Goal: Task Accomplishment & Management: Manage account settings

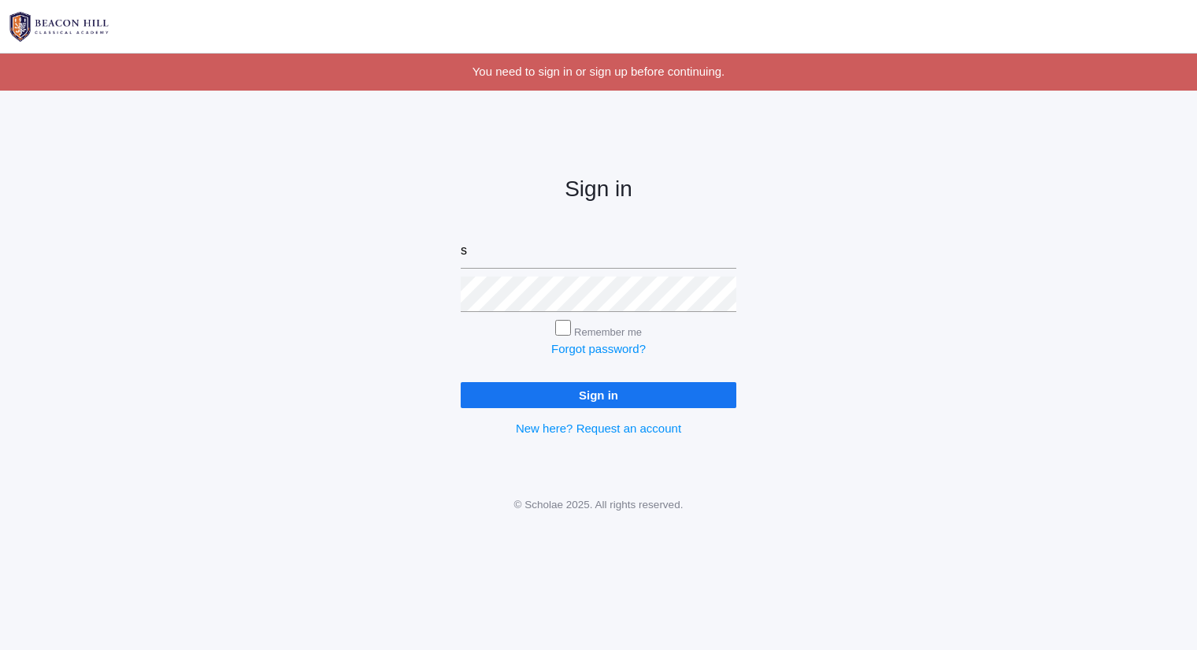
type input "sarah@beaconhillclassical.org"
click at [461, 382] on input "Sign in" at bounding box center [599, 395] width 276 height 26
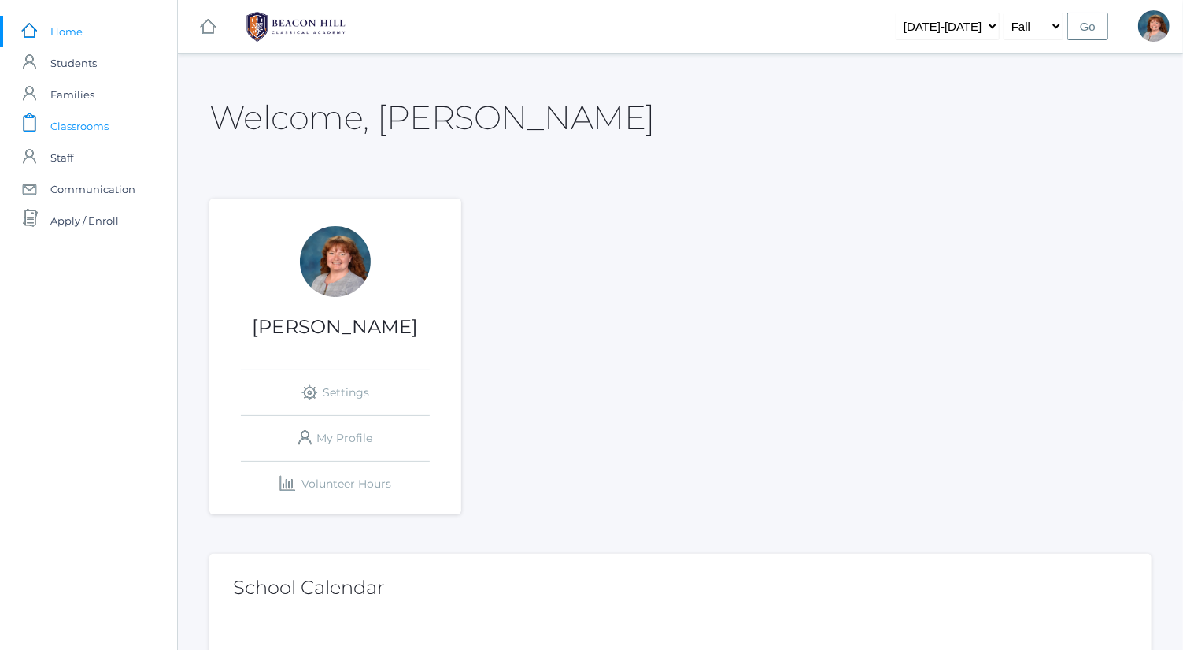
click at [91, 124] on span "Classrooms" at bounding box center [79, 125] width 58 height 31
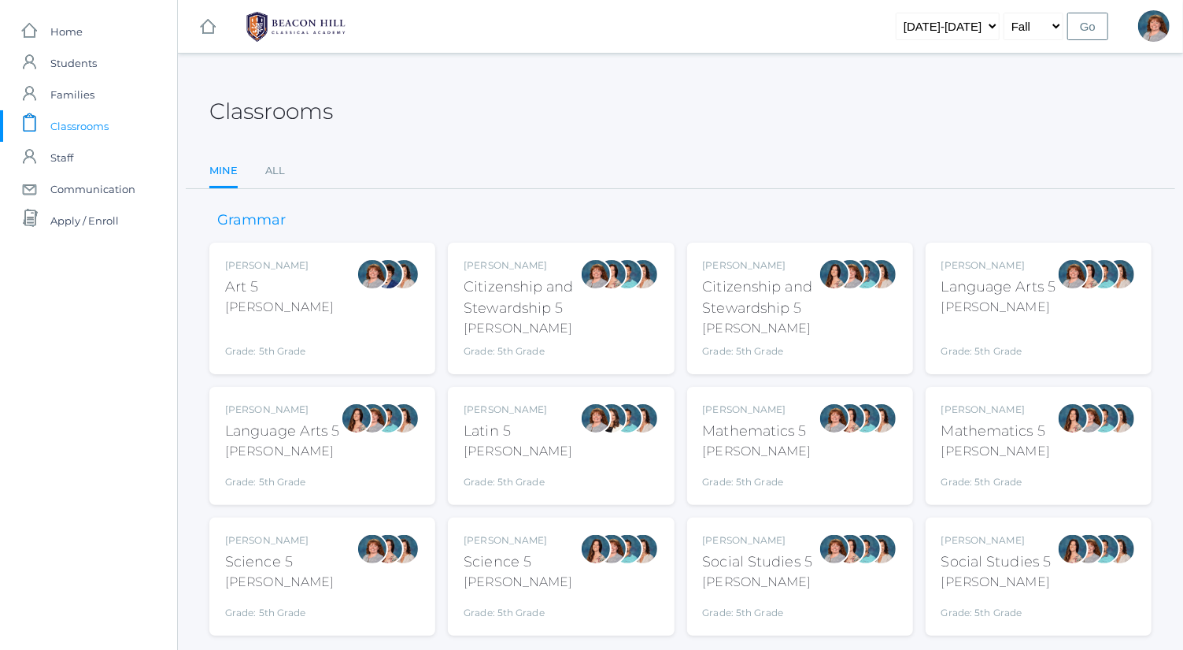
click at [1040, 299] on div "Bence" at bounding box center [999, 307] width 115 height 19
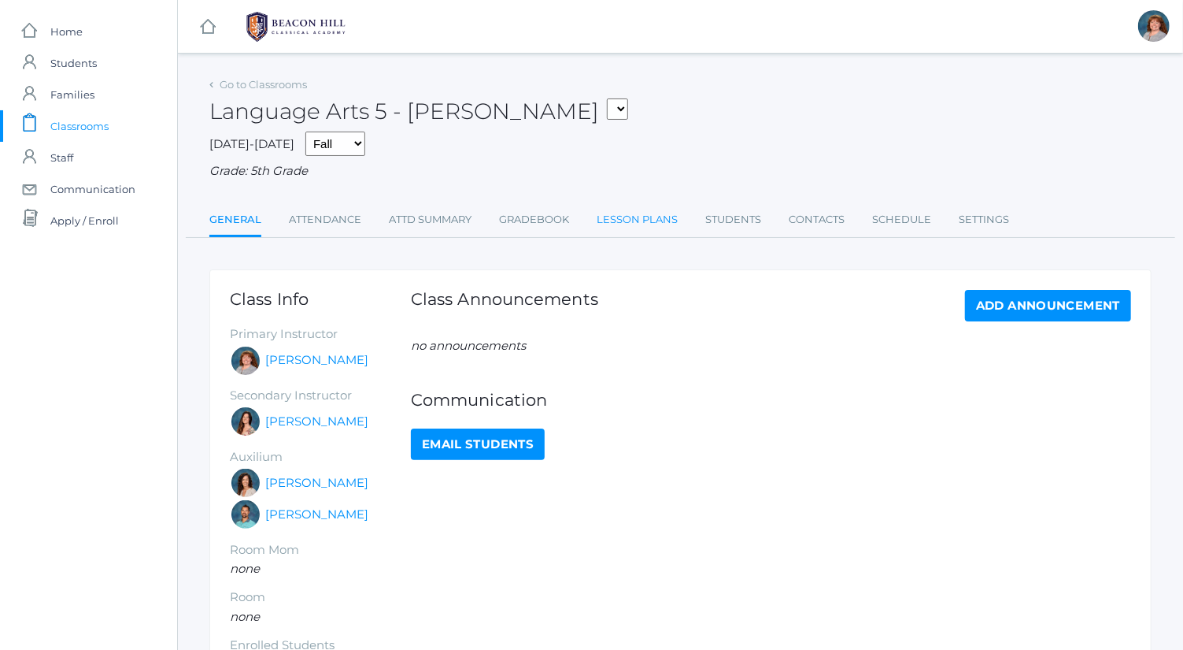
click at [608, 209] on link "Lesson Plans" at bounding box center [637, 219] width 81 height 31
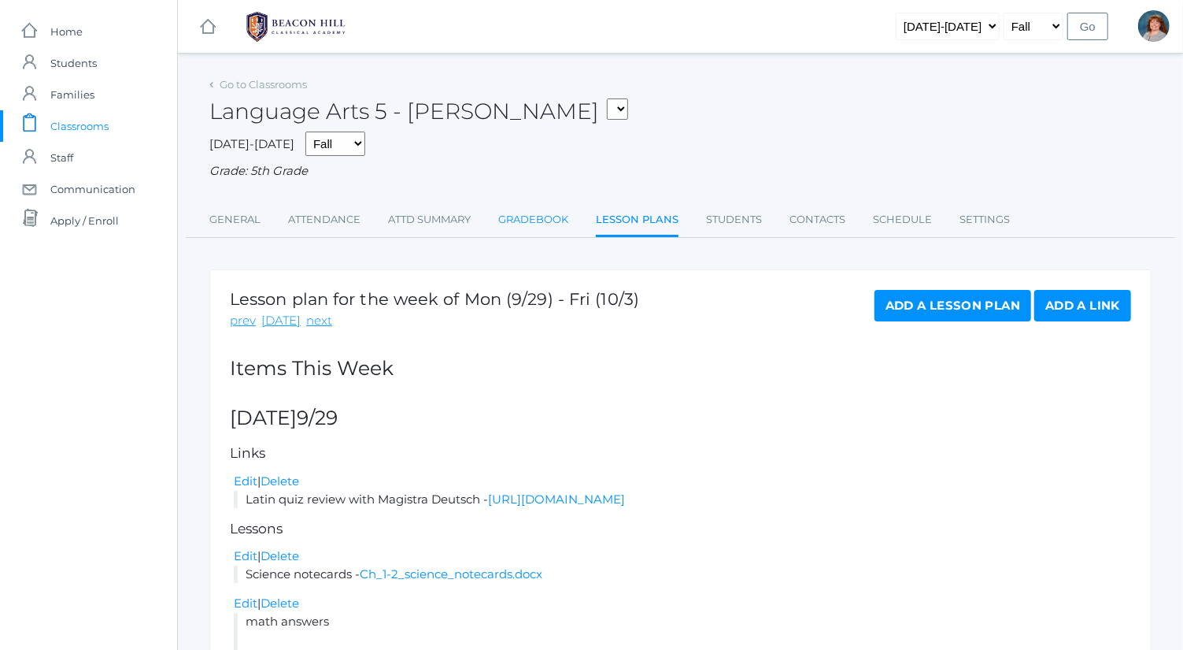
click at [551, 218] on link "Gradebook" at bounding box center [533, 219] width 70 height 31
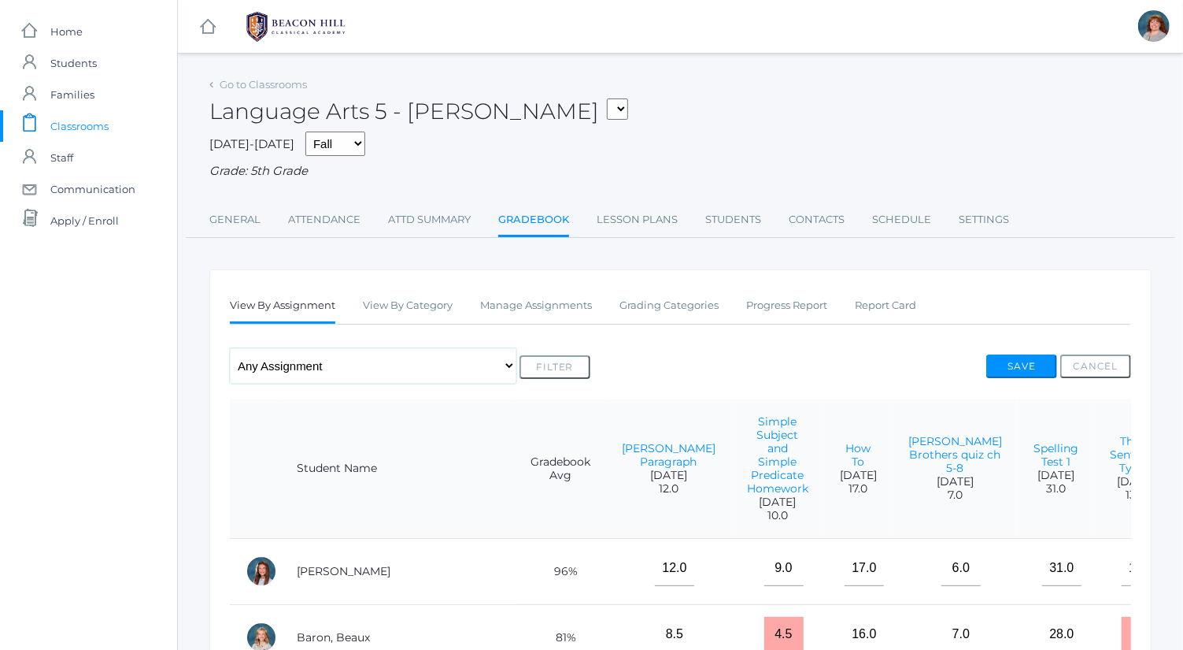
click at [379, 359] on select "Any Assignment Category: Composition - Orca Whale Paragraph - Mrs. Granger Para…" at bounding box center [373, 365] width 287 height 35
select select "10144"
click at [230, 348] on select "Any Assignment Category: Composition - Orca Whale Paragraph - Mrs. Granger Para…" at bounding box center [373, 365] width 287 height 35
click at [556, 362] on button "Filter" at bounding box center [555, 367] width 71 height 24
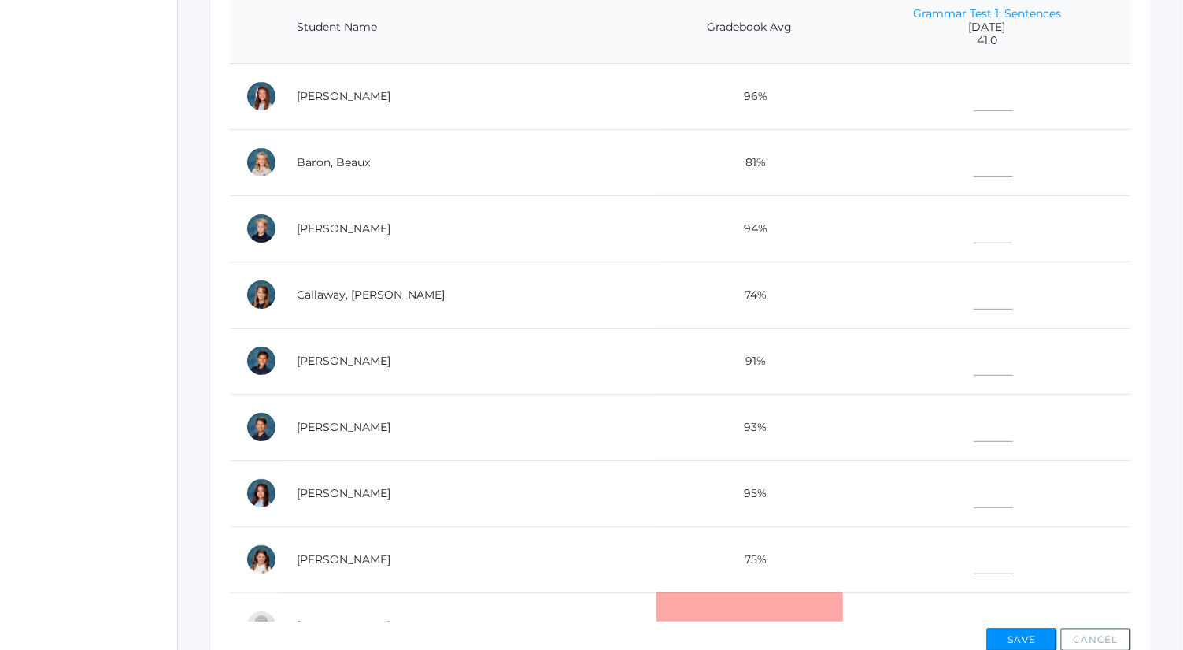
scroll to position [409, 0]
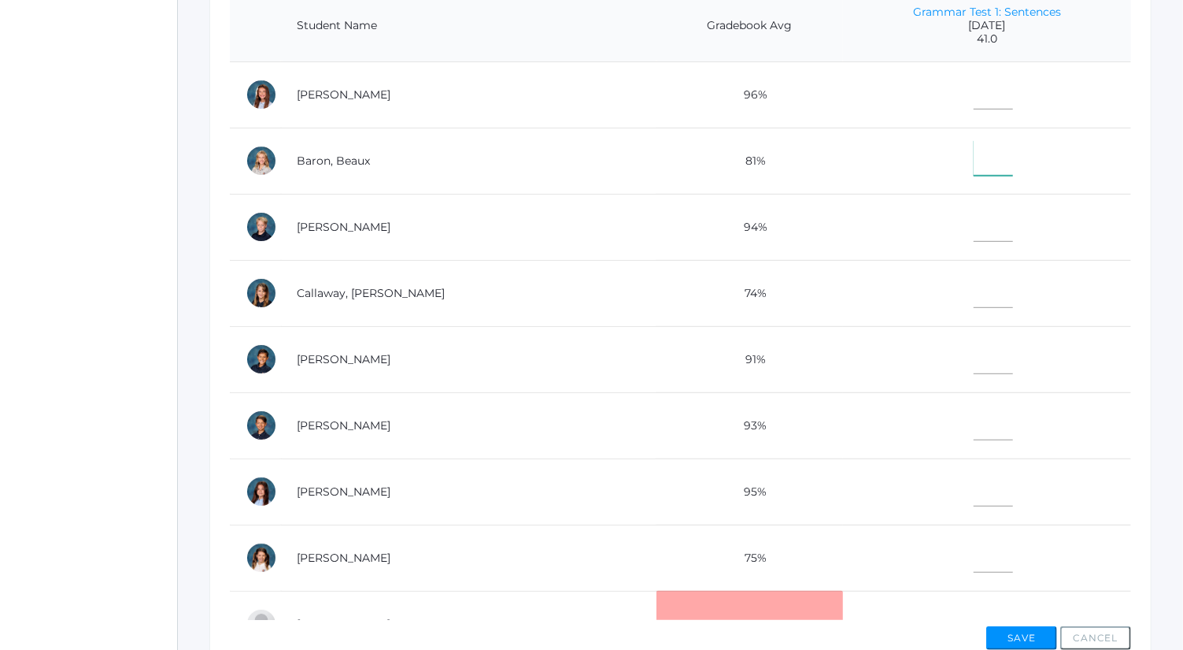
click at [974, 156] on input"] "text" at bounding box center [993, 157] width 39 height 35
type input"] "28"
click at [974, 94] on input"] "text" at bounding box center [993, 91] width 39 height 35
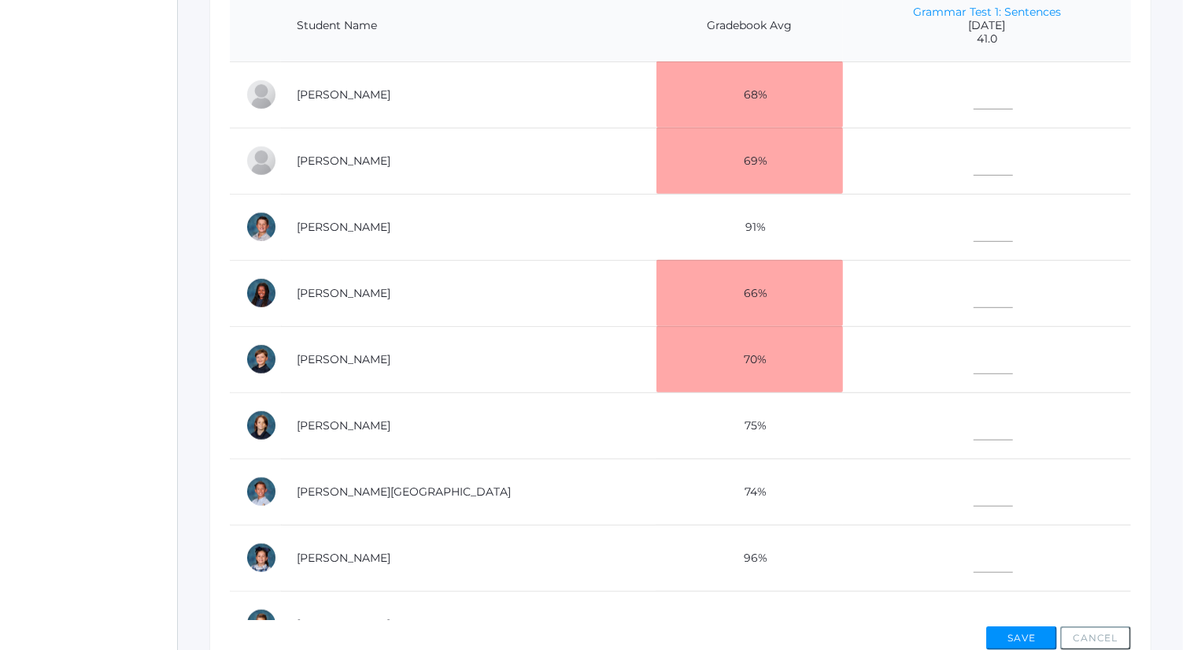
scroll to position [528, 0]
type input"] "36"
click at [974, 423] on input"] "text" at bounding box center [993, 422] width 39 height 35
type input"] "37"
click at [957, 109] on td at bounding box center [987, 95] width 288 height 66
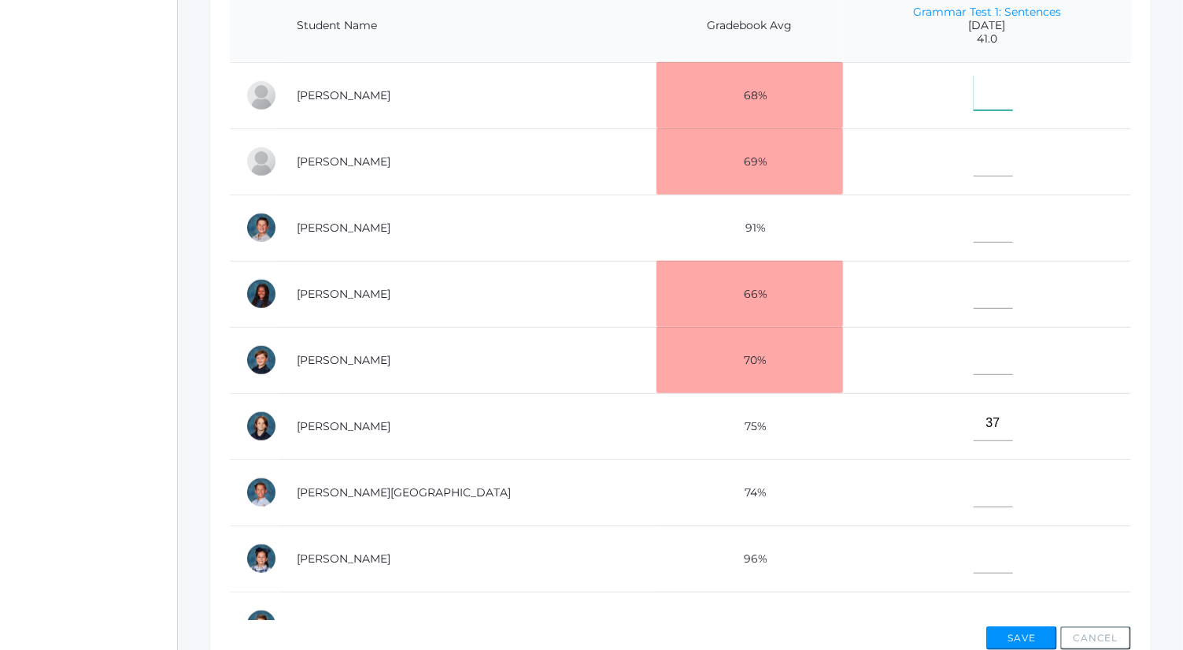
click at [974, 96] on input"] "text" at bounding box center [993, 92] width 39 height 35
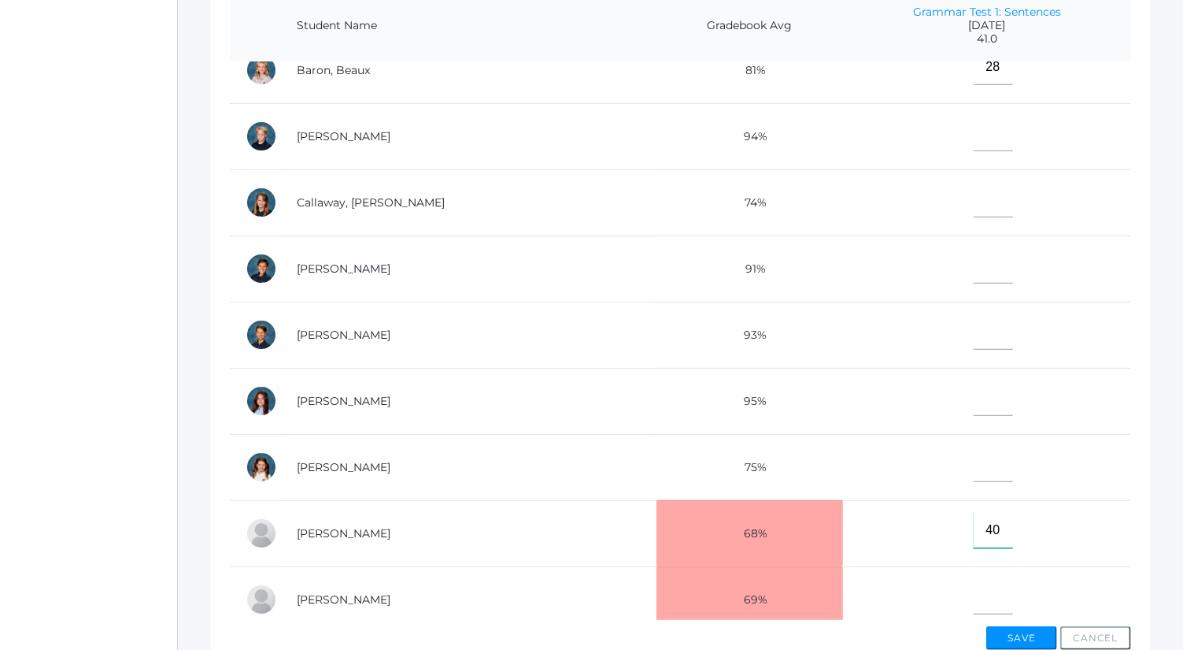
scroll to position [91, 0]
type input"] "40"
click at [974, 259] on input"] "text" at bounding box center [993, 265] width 39 height 35
type input"] "38"
click at [974, 451] on input"] "text" at bounding box center [993, 463] width 39 height 35
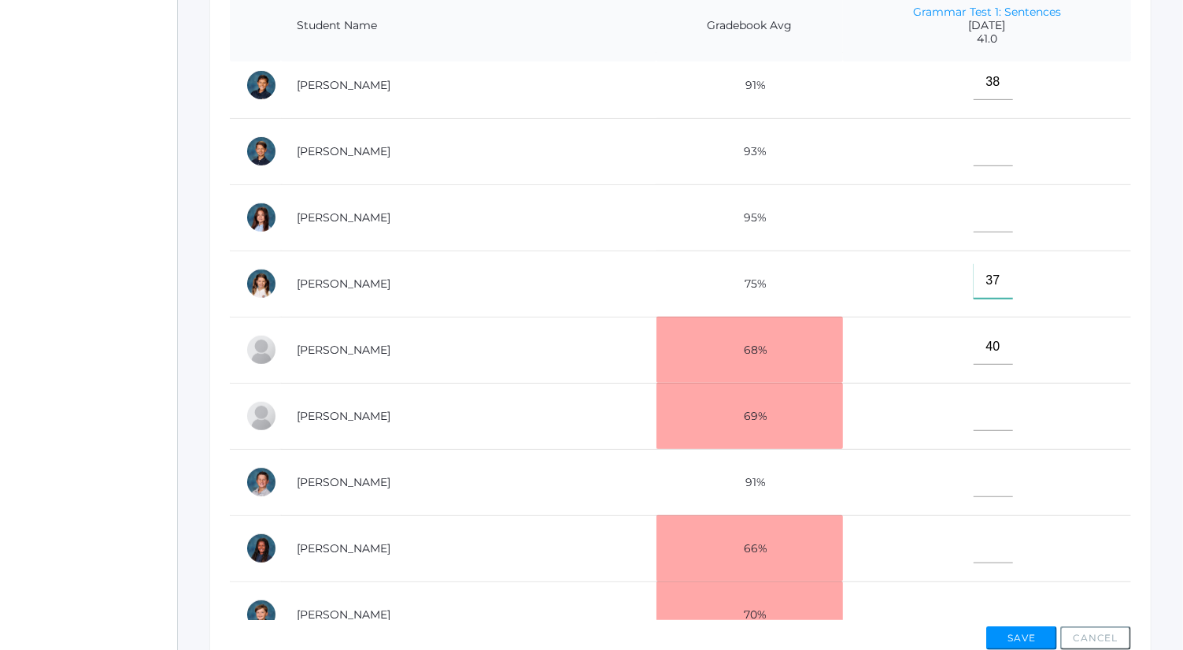
scroll to position [276, 0]
type input"] "37"
click at [978, 537] on input"] "text" at bounding box center [993, 543] width 39 height 35
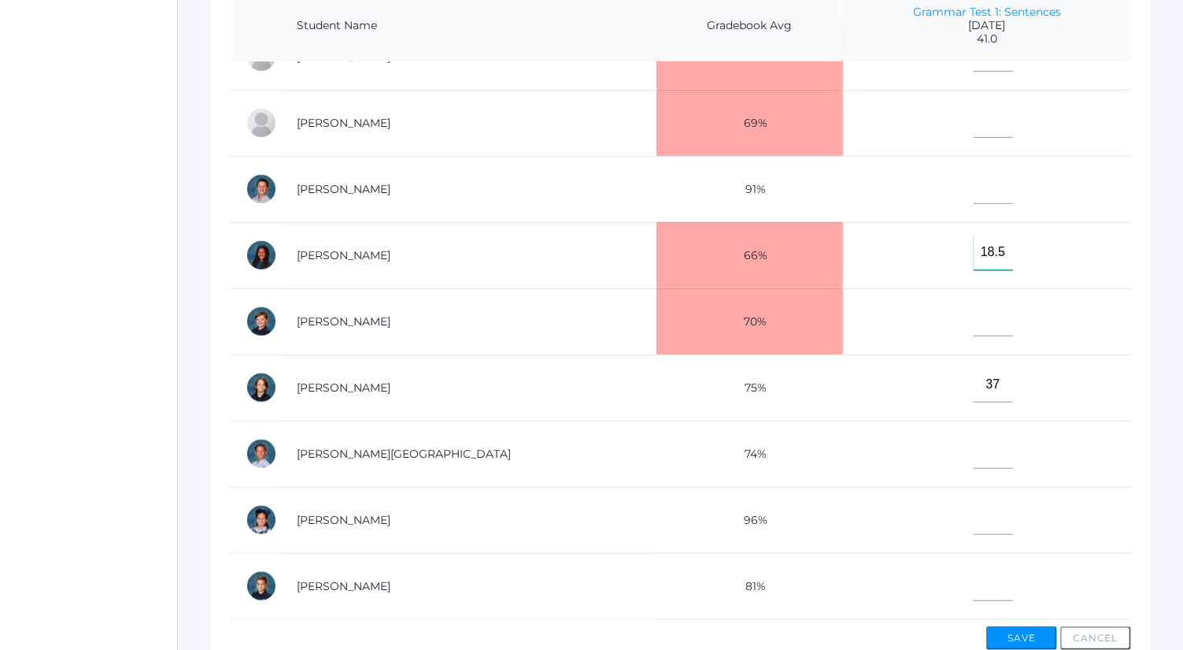
type input"] "18.5"
click at [974, 505] on input"] "text" at bounding box center [993, 516] width 39 height 35
type input"] "41"
click at [974, 172] on input"] "text" at bounding box center [993, 185] width 39 height 35
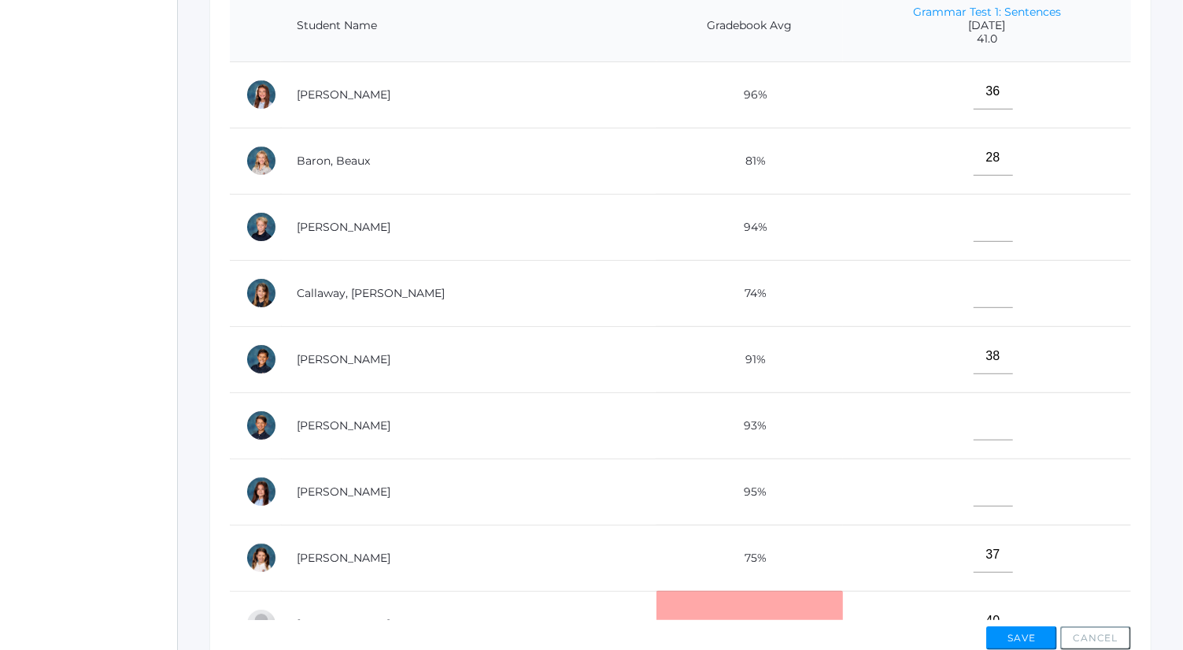
scroll to position [145, 0]
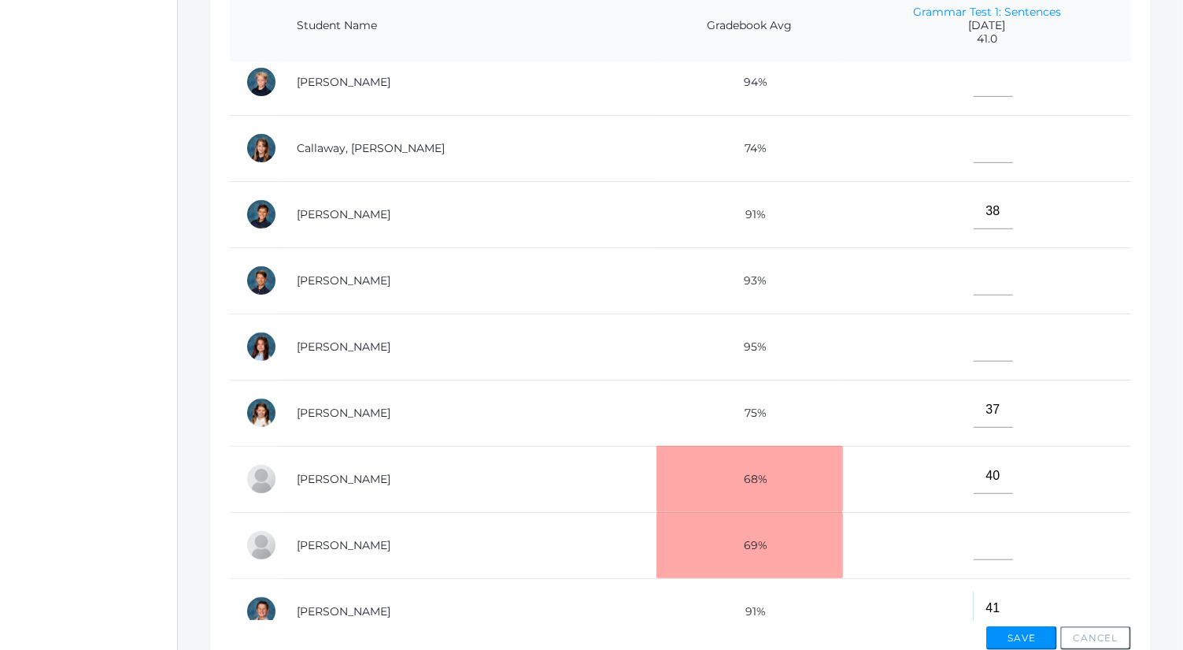
type input"] "41"
click at [974, 329] on input"] "text" at bounding box center [993, 343] width 39 height 35
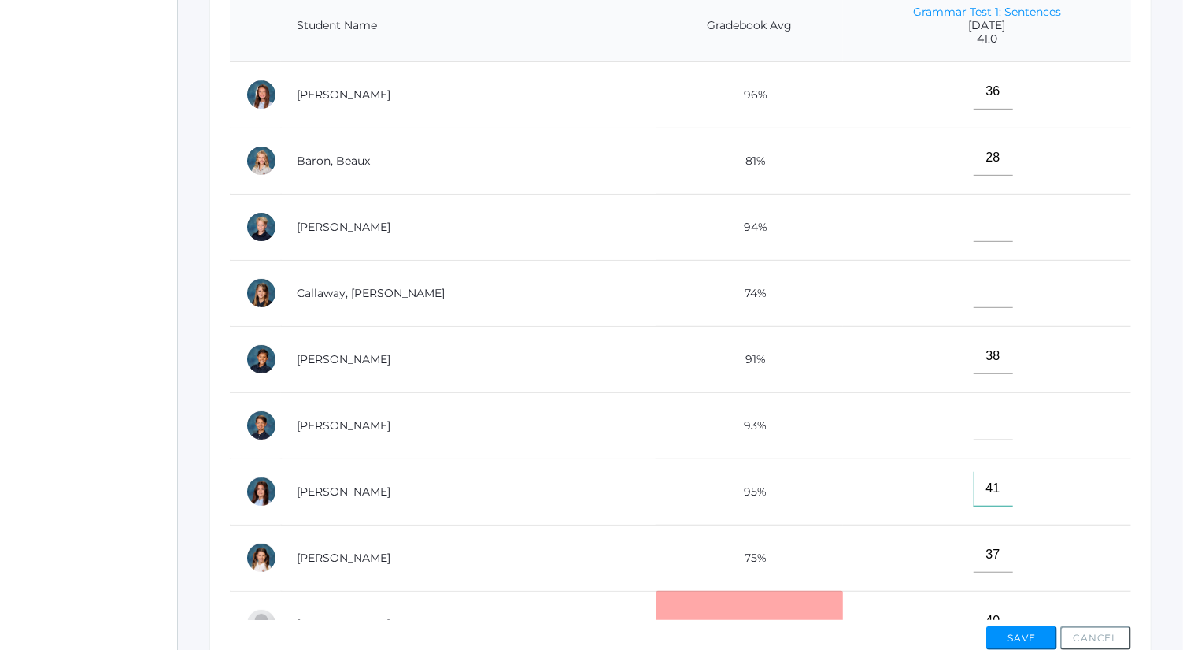
type input"] "41"
click at [974, 224] on input"] "text" at bounding box center [993, 223] width 39 height 35
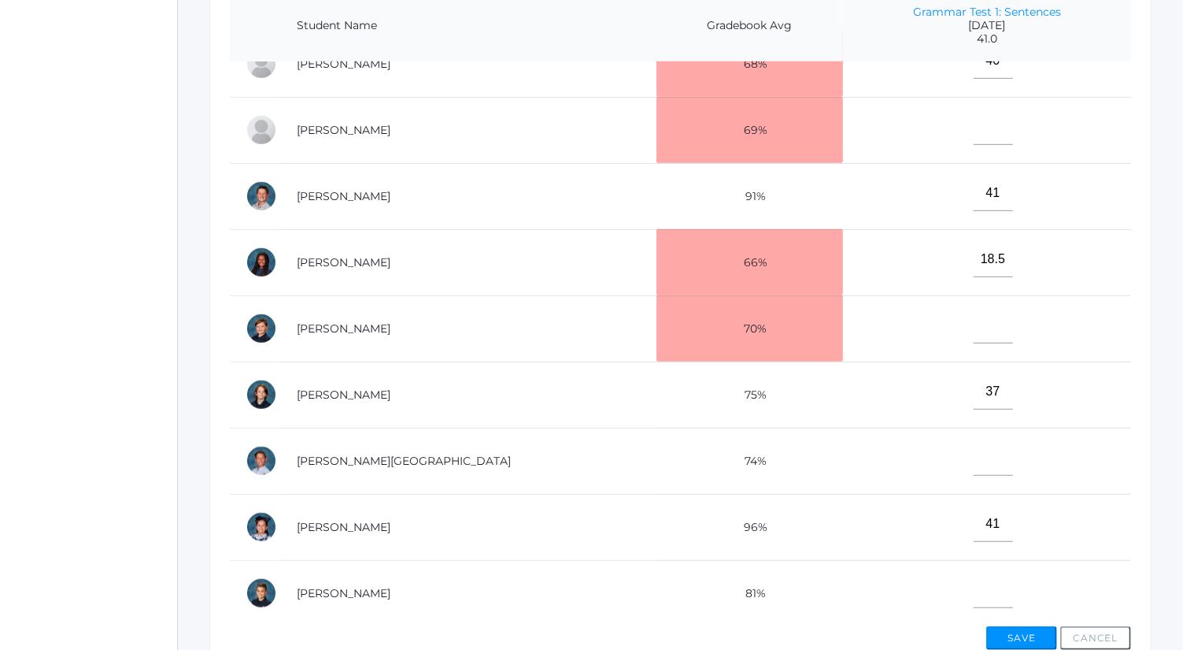
scroll to position [564, 0]
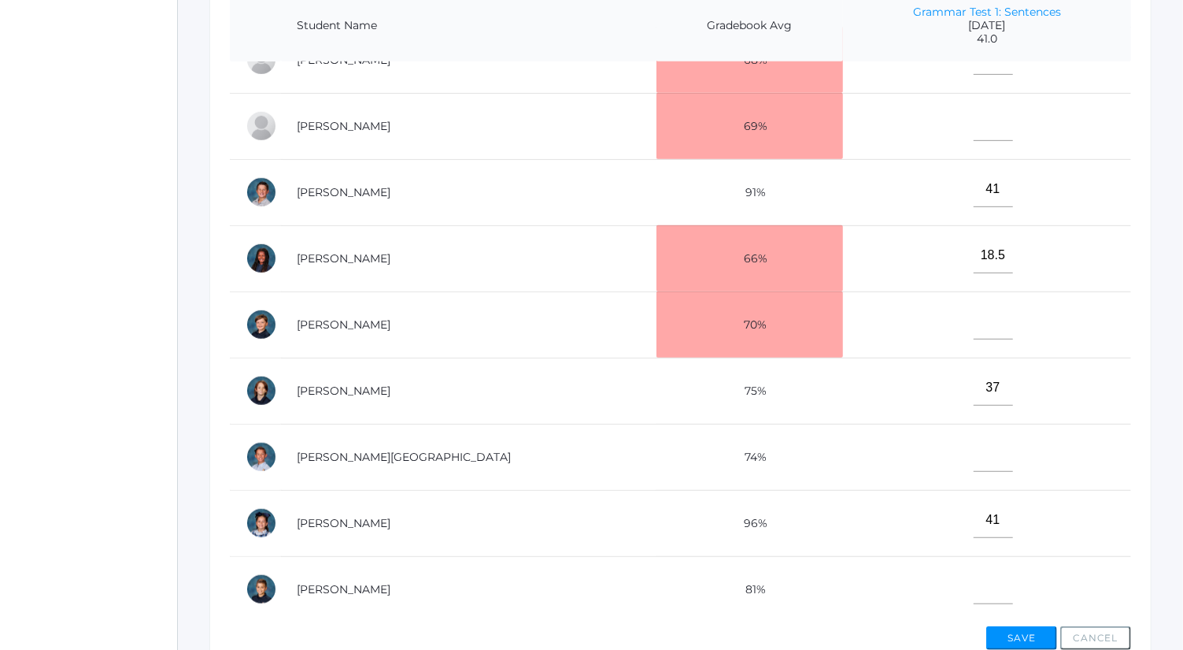
type input"] "37"
click at [974, 316] on input"] "text" at bounding box center [993, 321] width 39 height 35
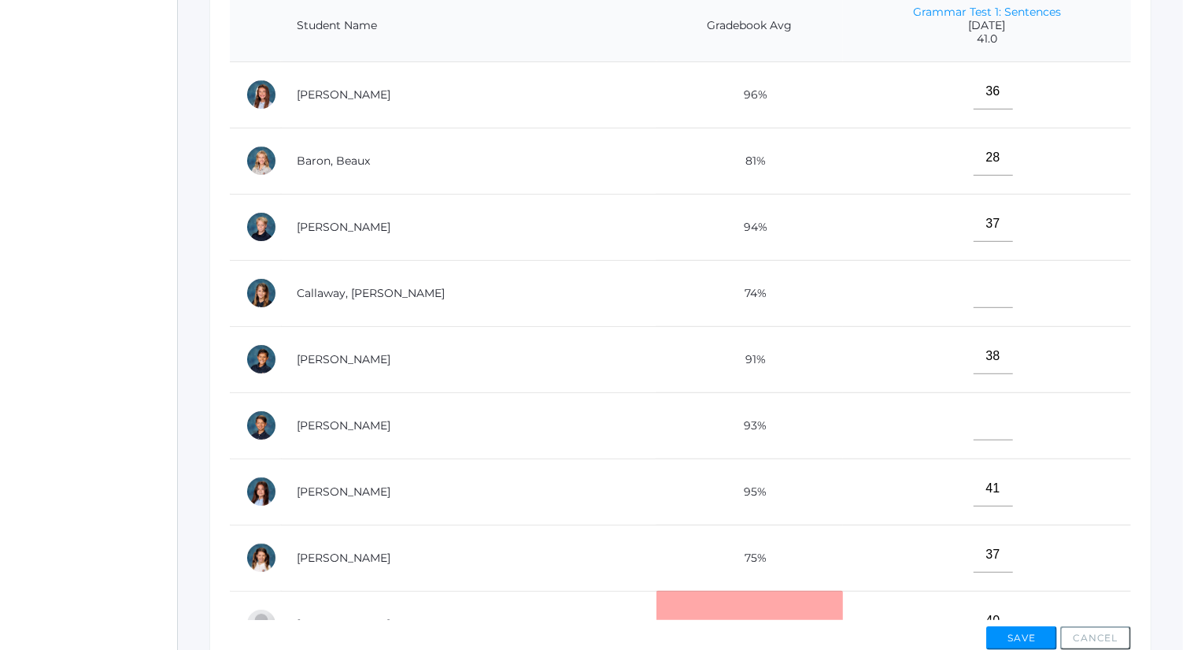
type input"] "19"
click at [974, 295] on input"] "text" at bounding box center [993, 289] width 39 height 35
type input"] "36"
click at [974, 424] on input"] "text" at bounding box center [993, 422] width 39 height 35
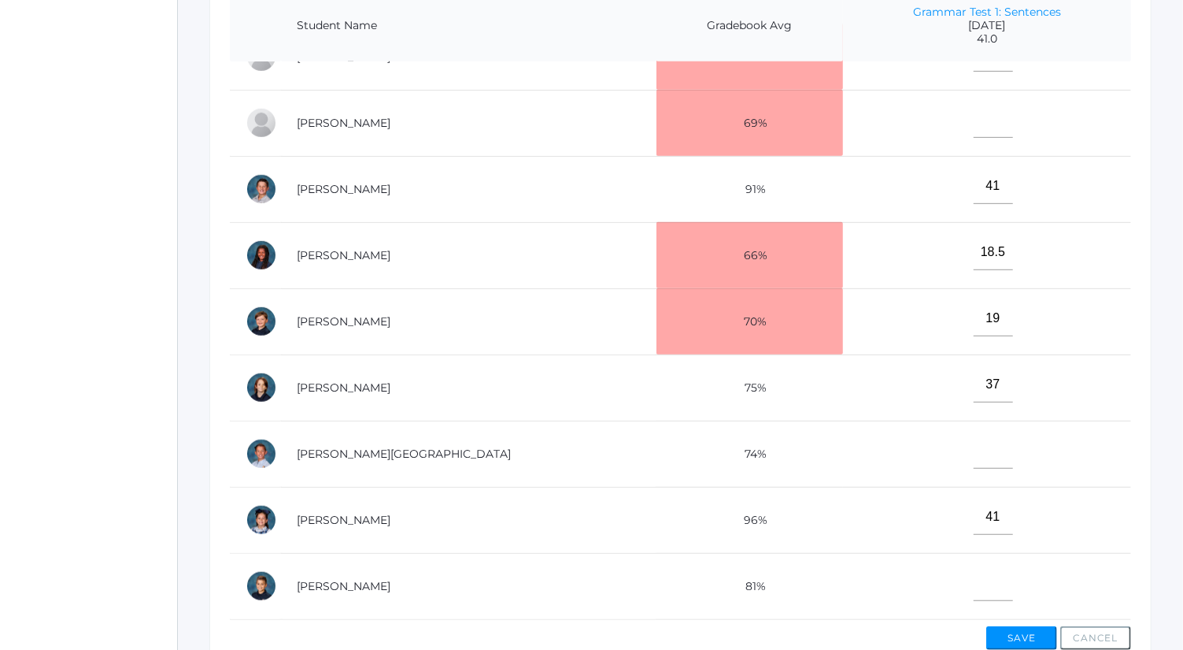
scroll to position [573, 0]
type input"] "41"
click at [974, 570] on input"] "text" at bounding box center [993, 582] width 39 height 35
type input"] "36"
click at [974, 442] on input"] "text" at bounding box center [993, 450] width 39 height 35
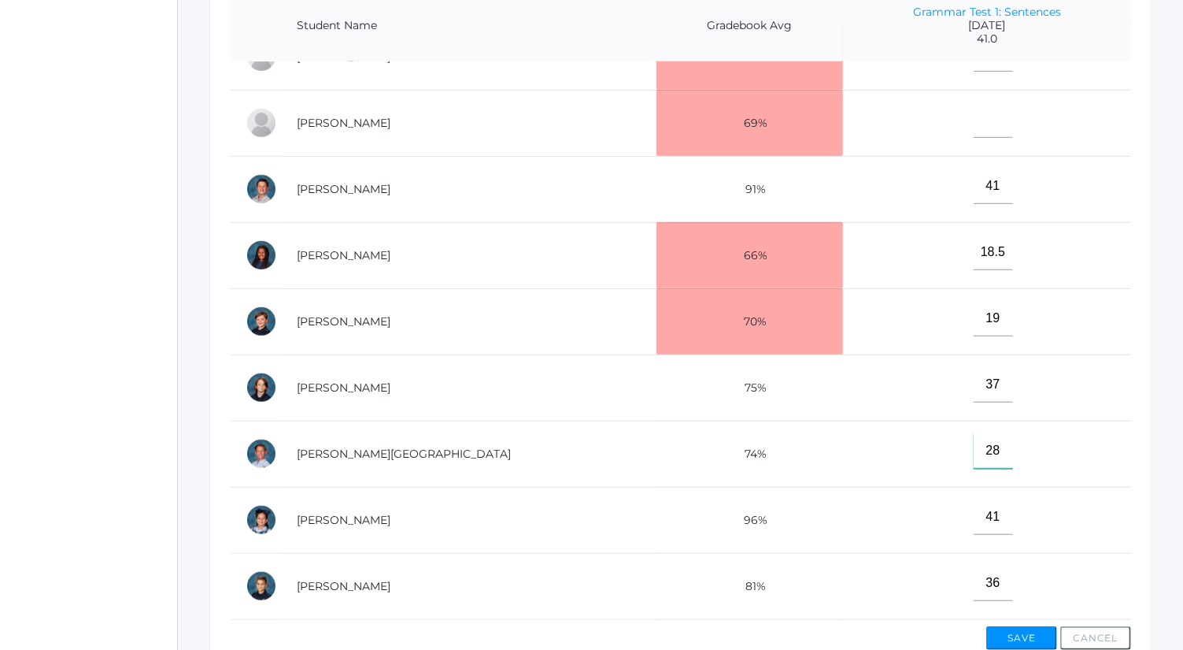
type input"] "28"
click at [974, 107] on input"] "text" at bounding box center [993, 119] width 39 height 35
type input"] "22.5"
click at [1013, 639] on button "Save" at bounding box center [1022, 638] width 71 height 24
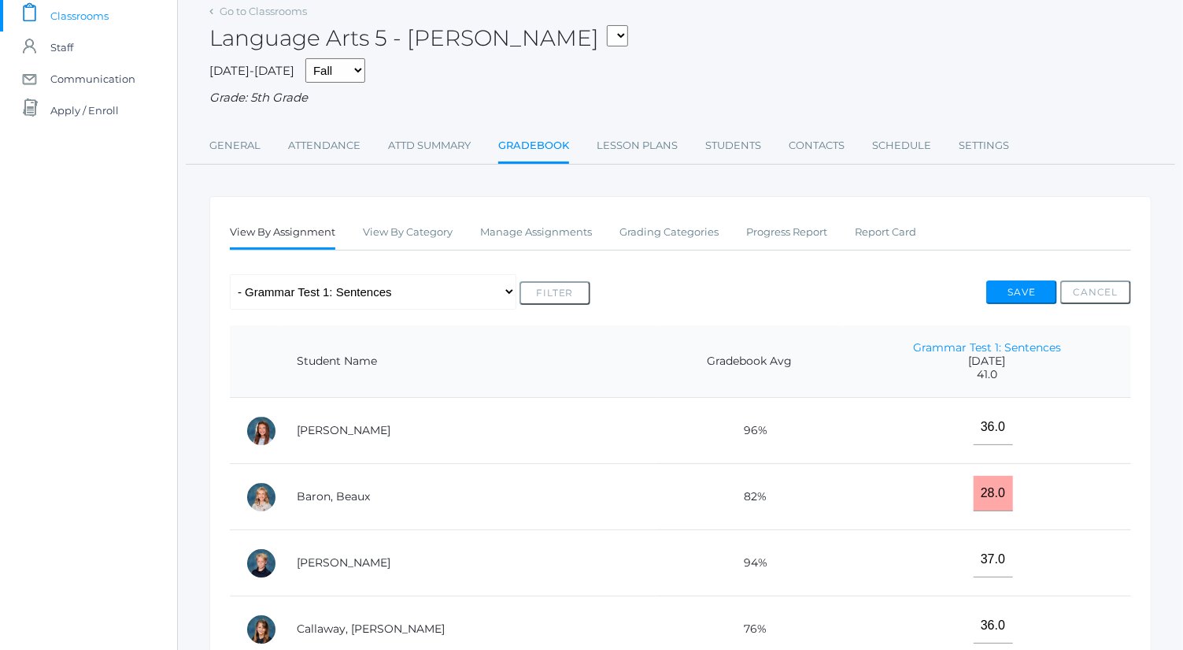
scroll to position [34, 0]
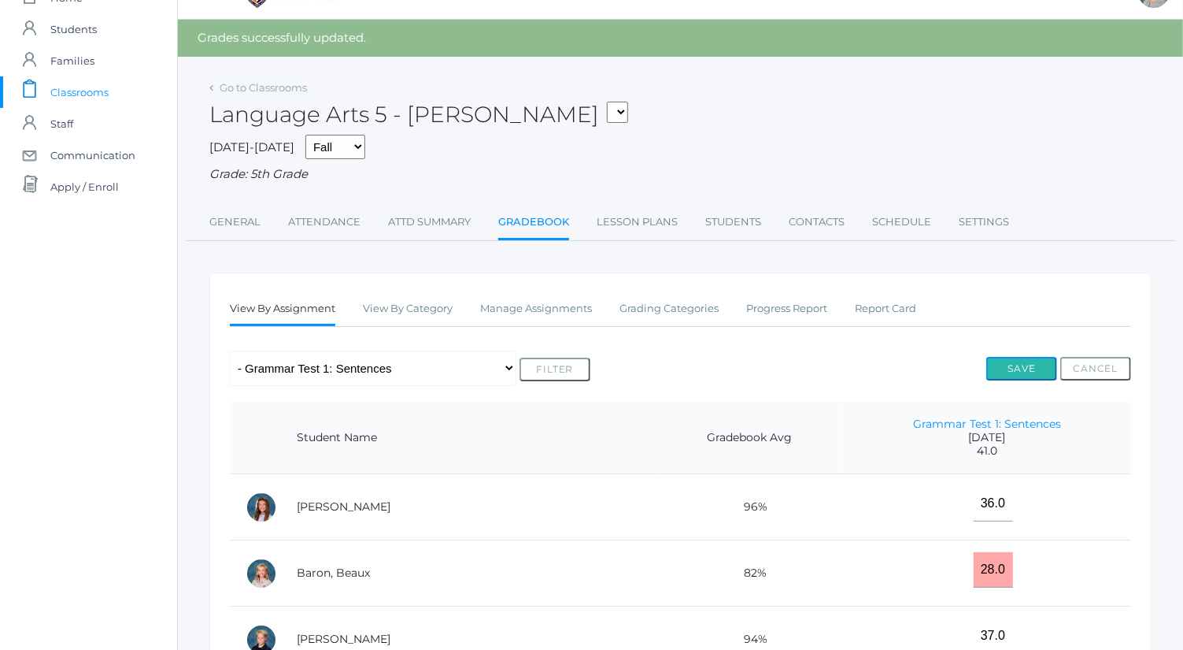
click at [1035, 363] on button "Save" at bounding box center [1022, 369] width 71 height 24
